Goal: Task Accomplishment & Management: Complete application form

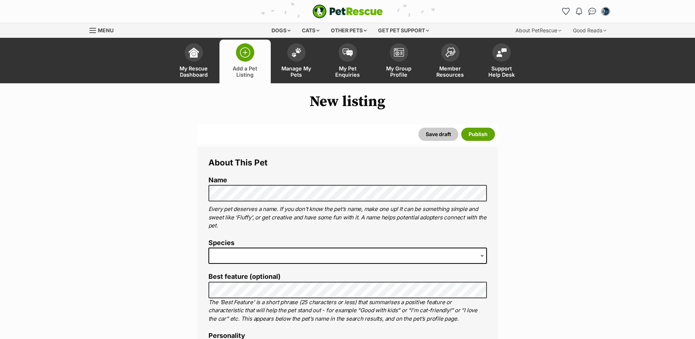
click at [229, 256] on span at bounding box center [348, 255] width 279 height 16
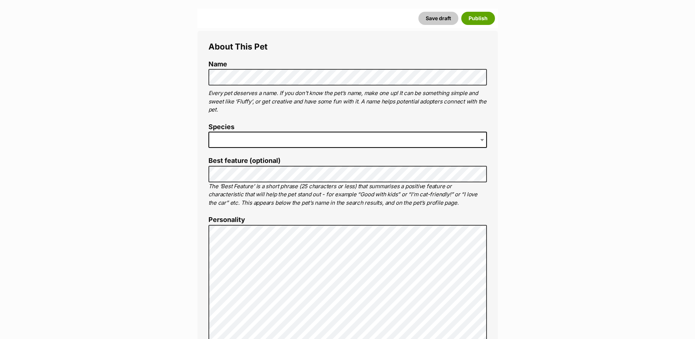
scroll to position [147, 0]
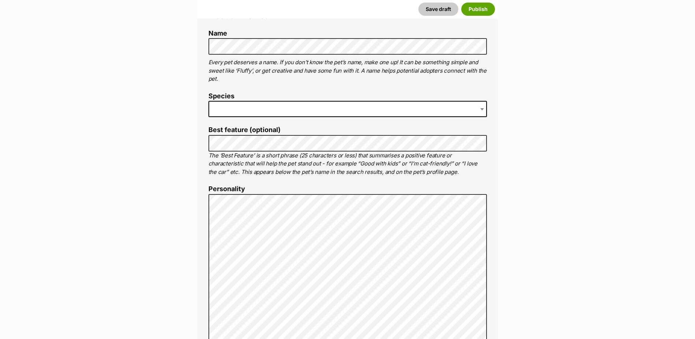
click at [225, 111] on span at bounding box center [348, 109] width 279 height 16
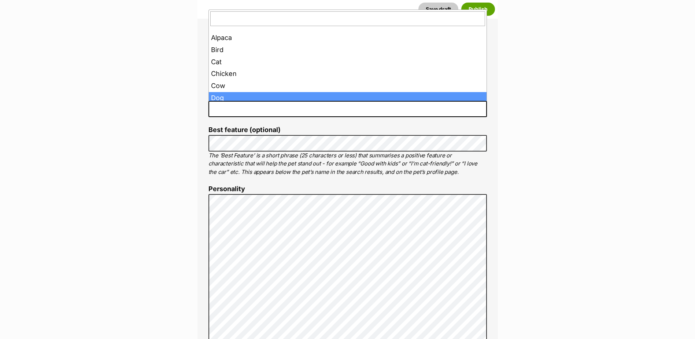
scroll to position [52, 0]
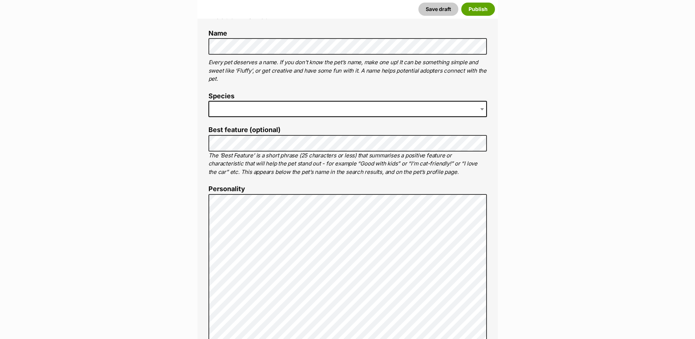
click at [482, 108] on span at bounding box center [482, 109] width 7 height 16
click at [221, 106] on span at bounding box center [348, 109] width 279 height 16
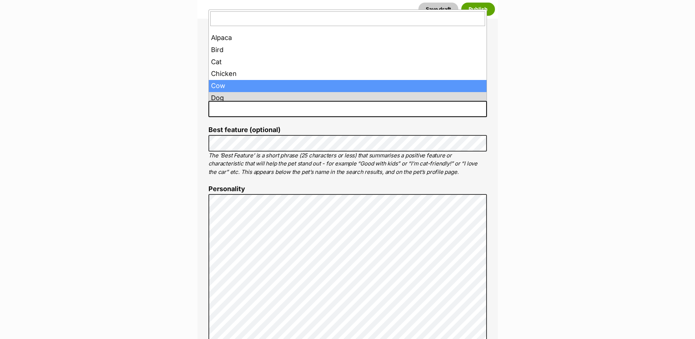
scroll to position [37, 0]
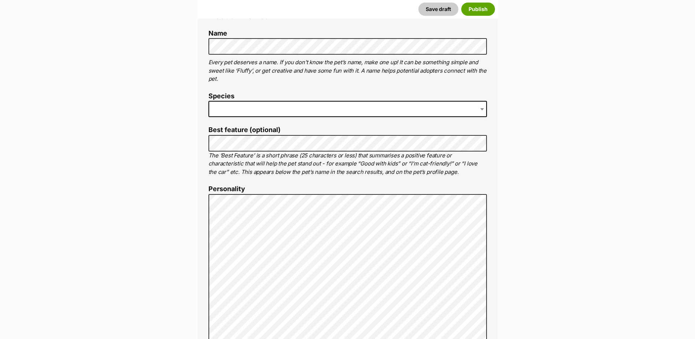
click at [480, 111] on span at bounding box center [482, 109] width 7 height 16
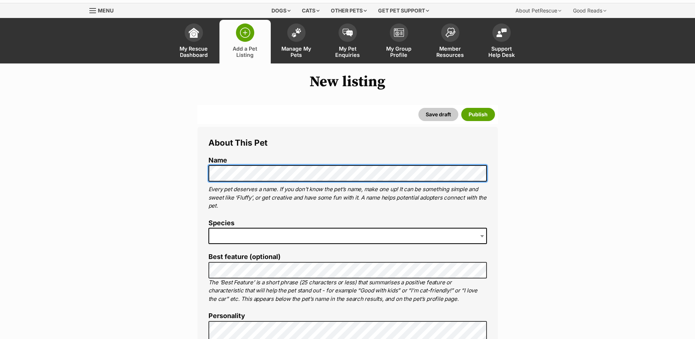
scroll to position [0, 0]
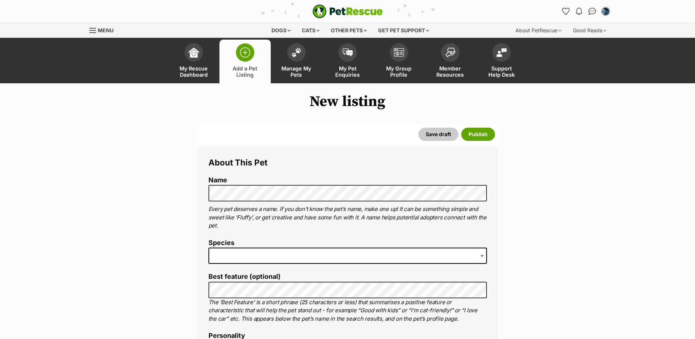
drag, startPoint x: 148, startPoint y: 115, endPoint x: 145, endPoint y: 116, distance: 3.8
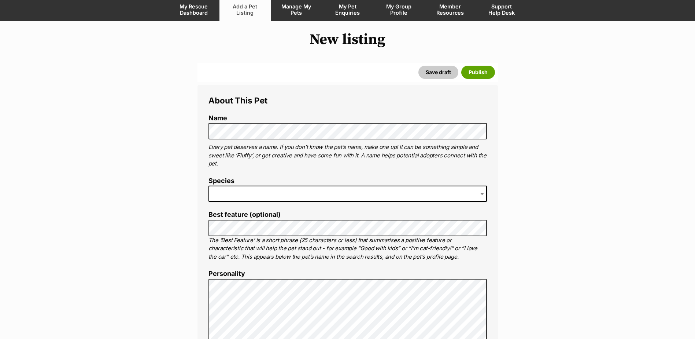
scroll to position [73, 0]
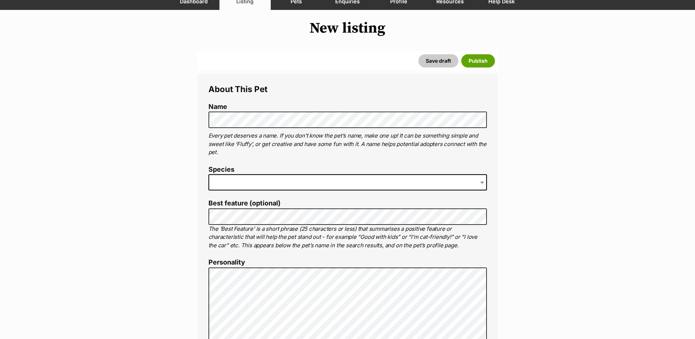
click at [230, 178] on span at bounding box center [348, 182] width 279 height 16
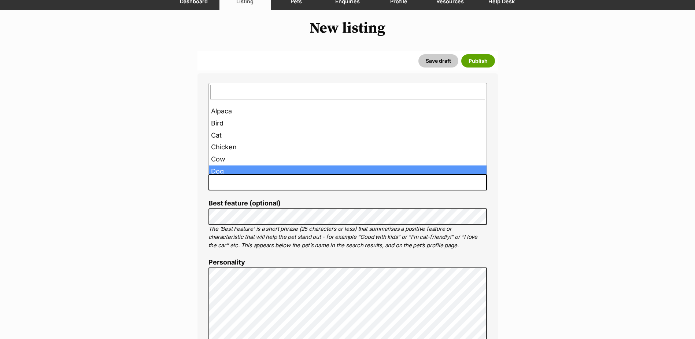
scroll to position [52, 0]
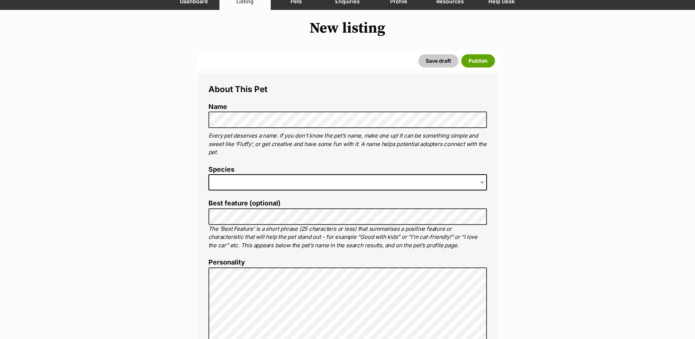
click at [268, 179] on span at bounding box center [348, 182] width 279 height 16
click at [484, 181] on span at bounding box center [482, 182] width 7 height 16
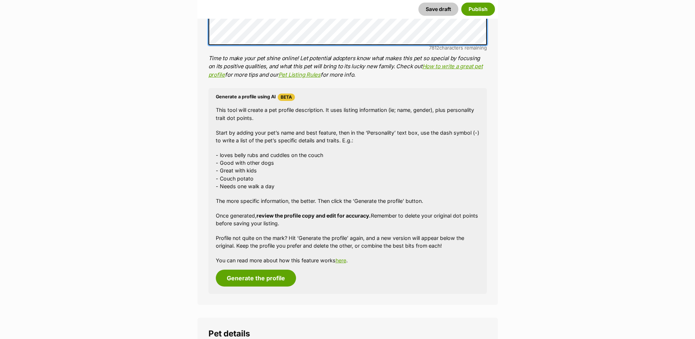
scroll to position [476, 0]
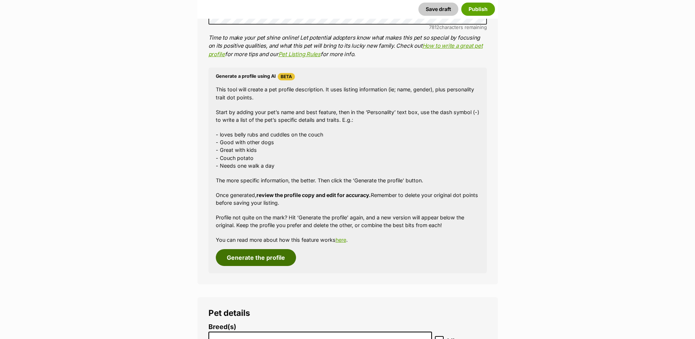
click at [266, 258] on button "Generate the profile" at bounding box center [256, 257] width 80 height 17
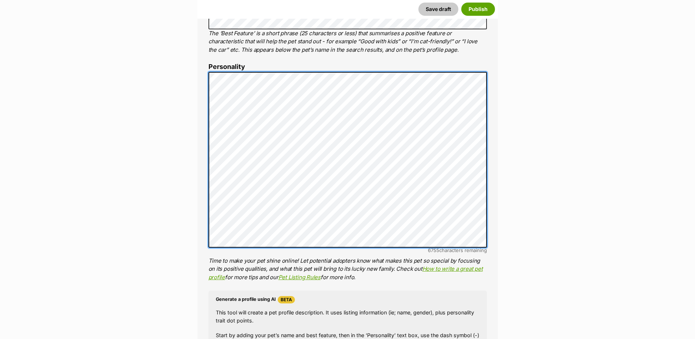
scroll to position [251, 0]
